Goal: Task Accomplishment & Management: Use online tool/utility

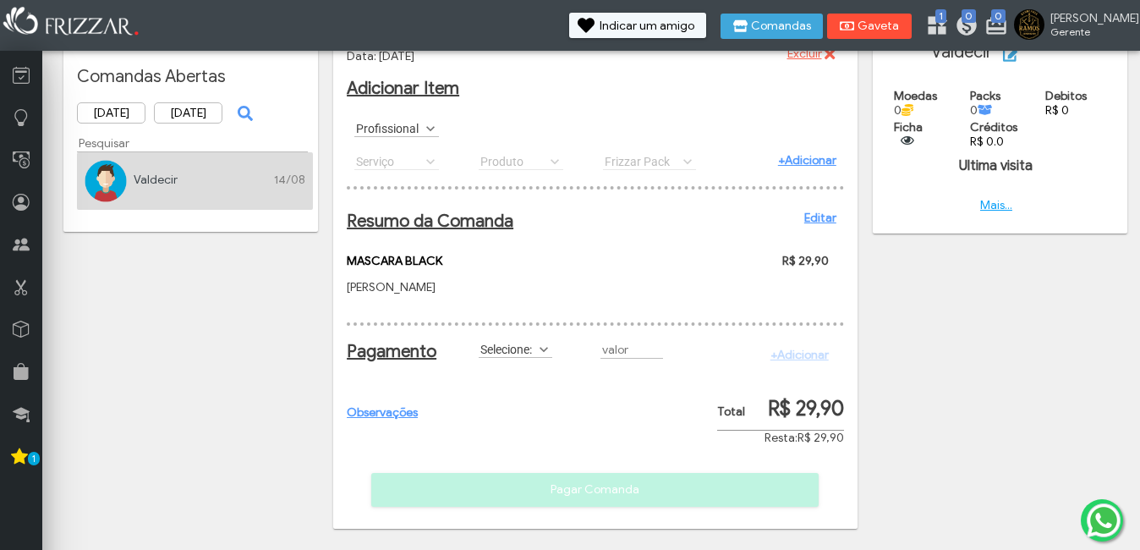
click at [903, 16] on button "Gaveta" at bounding box center [869, 26] width 85 height 25
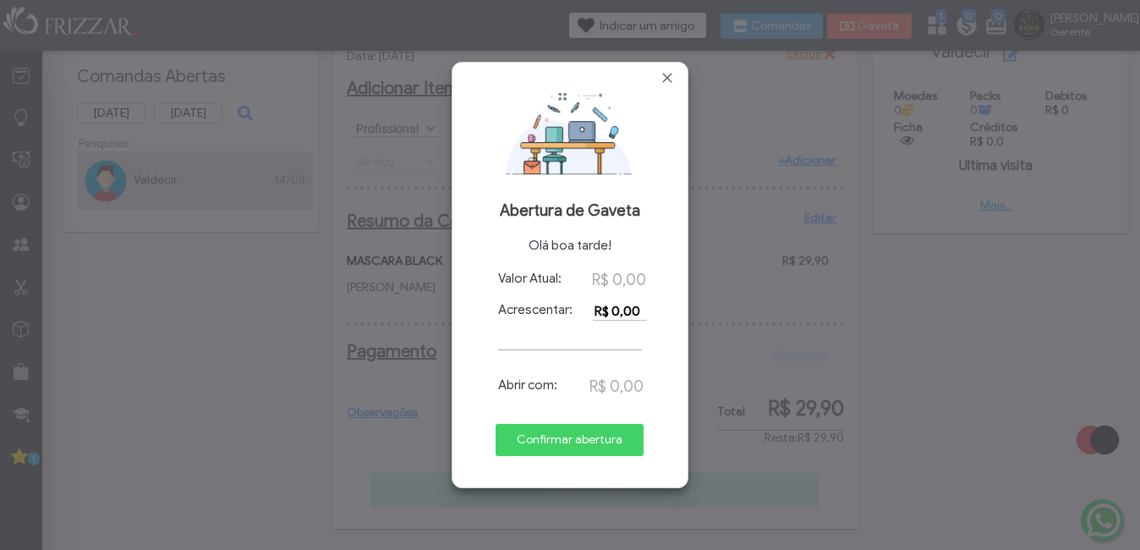
click at [603, 437] on span "Confirmar abertura" at bounding box center [570, 439] width 124 height 25
click at [675, 79] on span "Fechar" at bounding box center [667, 77] width 17 height 17
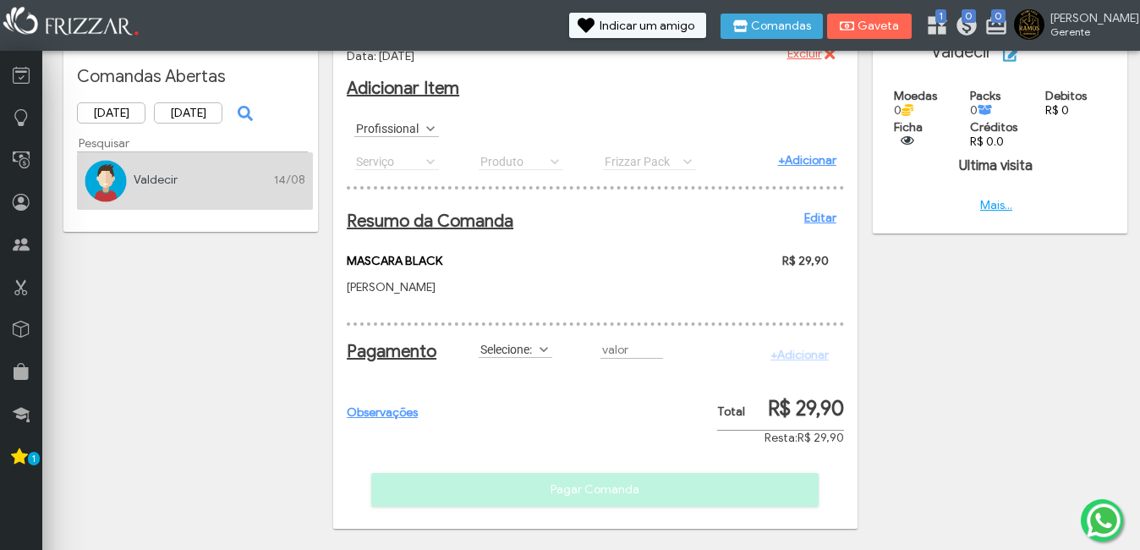
click at [245, 157] on li "Valdecir 14/08" at bounding box center [195, 181] width 236 height 58
click at [259, 184] on li "Valdecir 14/08" at bounding box center [195, 181] width 236 height 58
click at [22, 126] on icon at bounding box center [21, 117] width 17 height 21
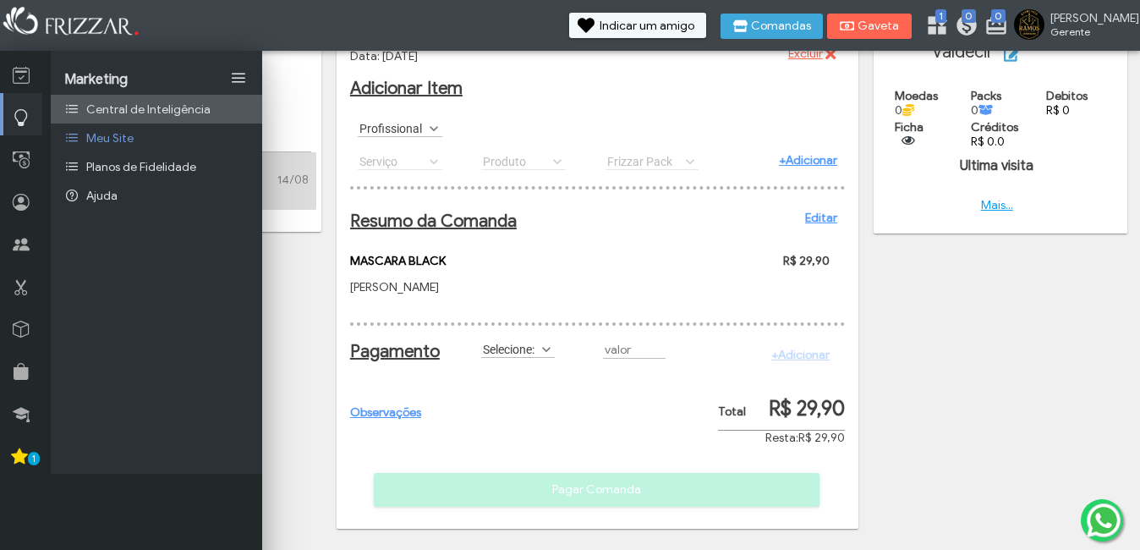
click at [76, 112] on icon at bounding box center [71, 109] width 15 height 12
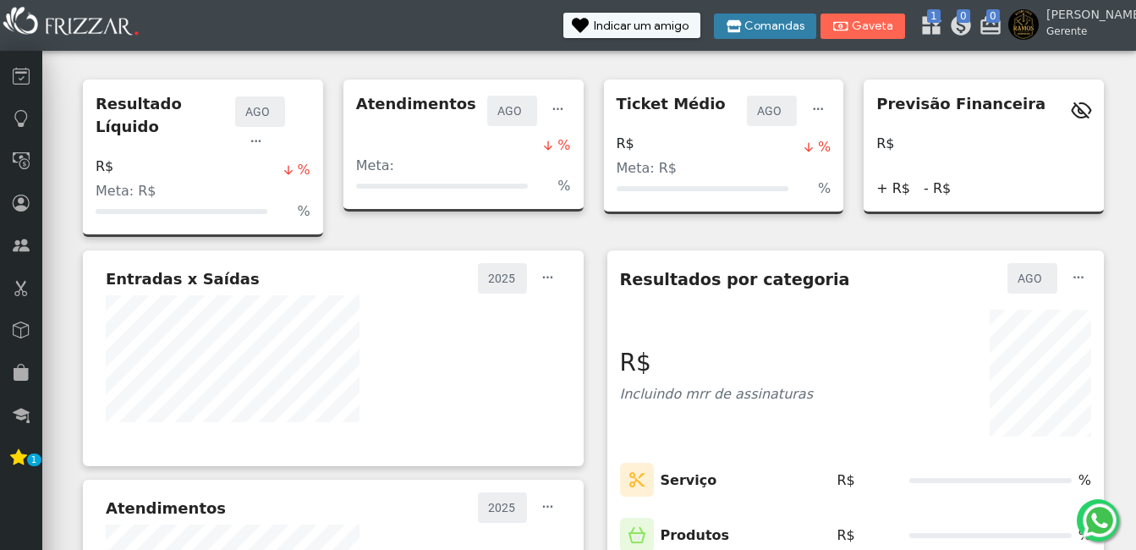
click at [762, 14] on button "Comandas" at bounding box center [765, 26] width 102 height 25
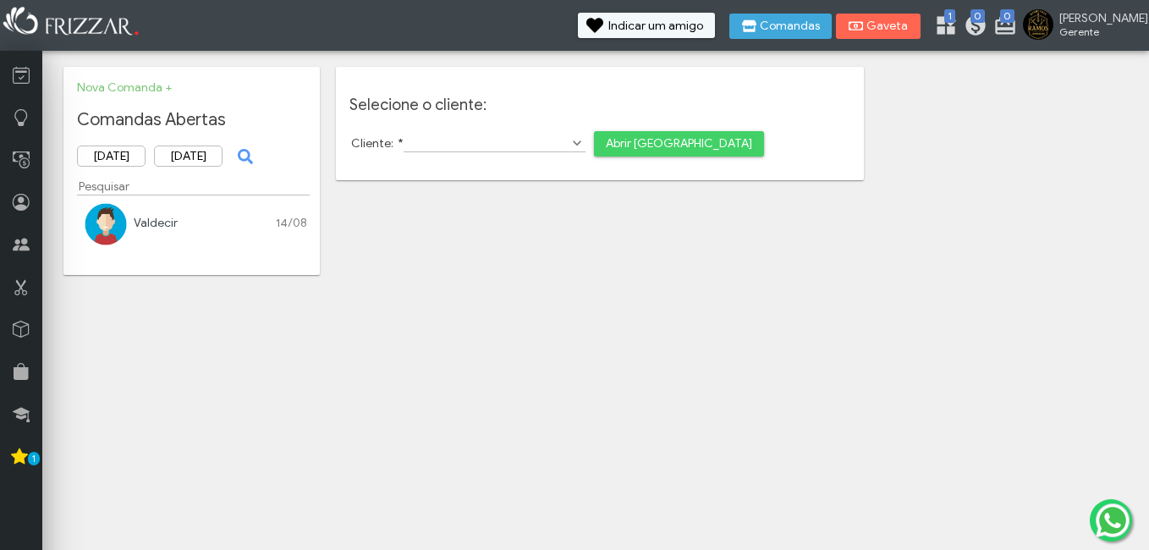
click at [129, 226] on div "Valdecir 14/08" at bounding box center [196, 223] width 222 height 14
click at [120, 215] on img at bounding box center [106, 224] width 42 height 42
